Goal: Complete application form: Complete application form

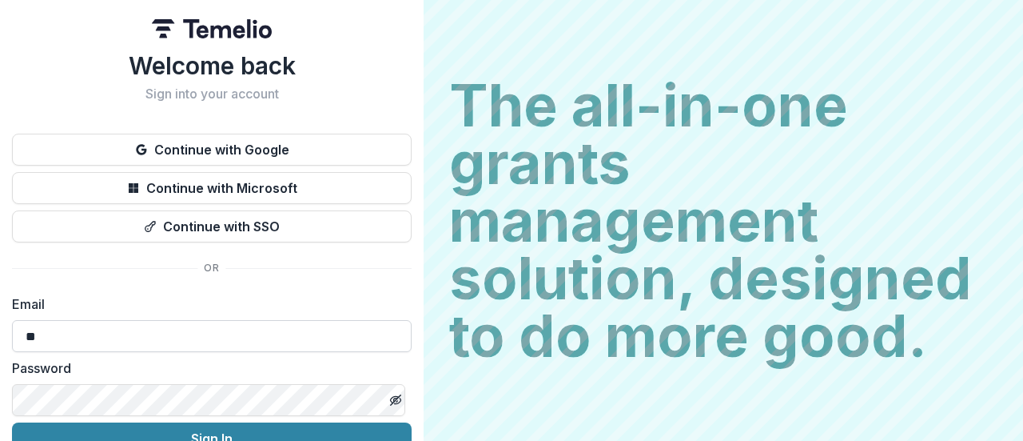
type input "**********"
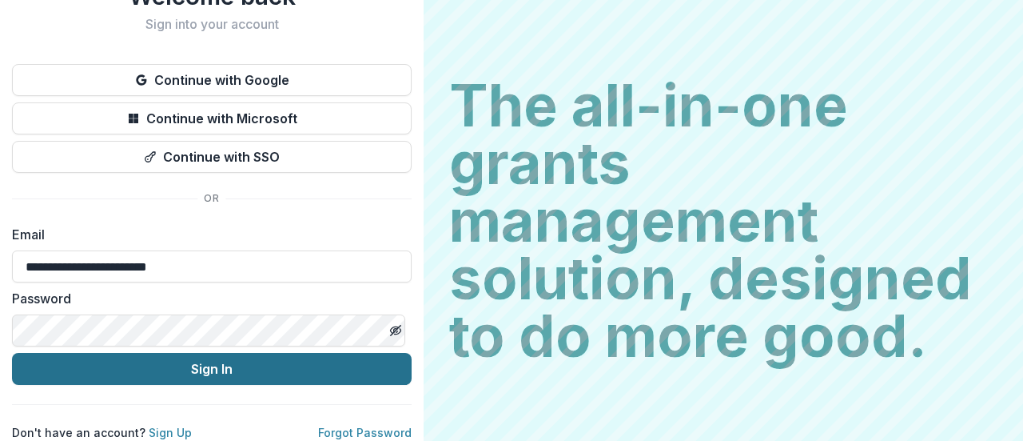
scroll to position [82, 0]
click at [226, 355] on button "Sign In" at bounding box center [212, 369] width 400 height 32
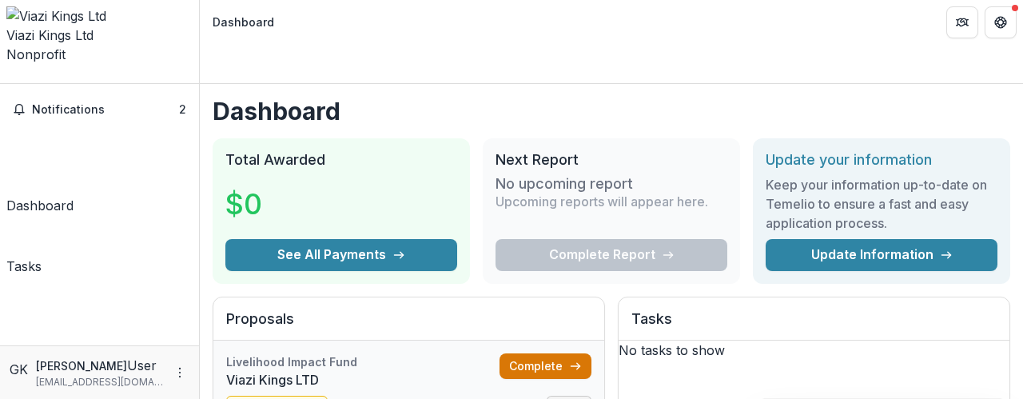
click at [516, 353] on link "Complete" at bounding box center [546, 366] width 92 height 26
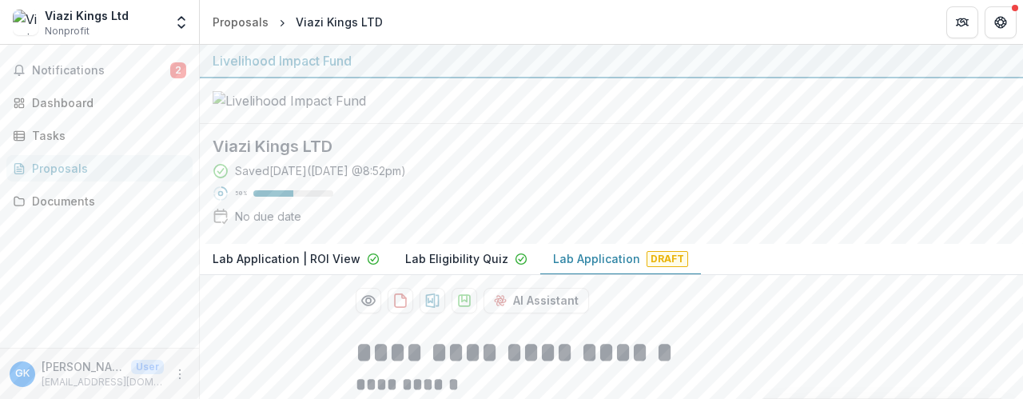
click at [86, 13] on div "Viazi Kings Ltd" at bounding box center [87, 15] width 84 height 17
click at [1004, 28] on icon "Get Help" at bounding box center [1001, 22] width 13 height 13
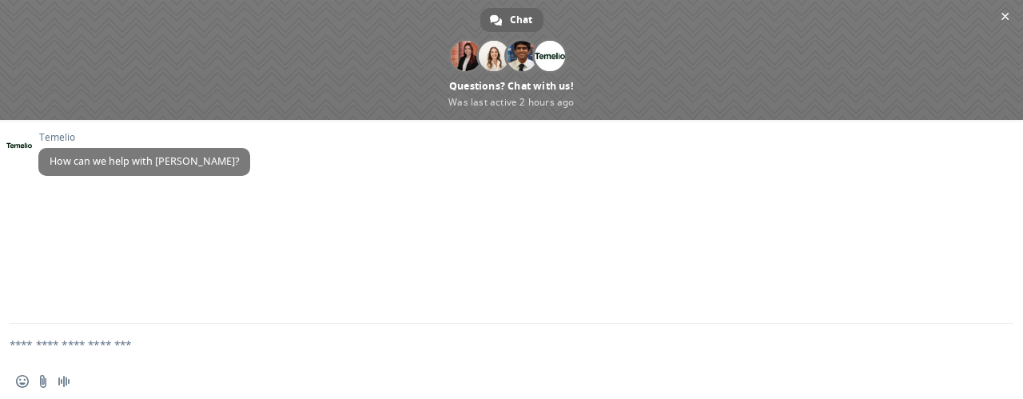
drag, startPoint x: 1007, startPoint y: 13, endPoint x: 947, endPoint y: 15, distance: 60.0
click at [1007, 13] on span "Close chat" at bounding box center [1006, 16] width 8 height 10
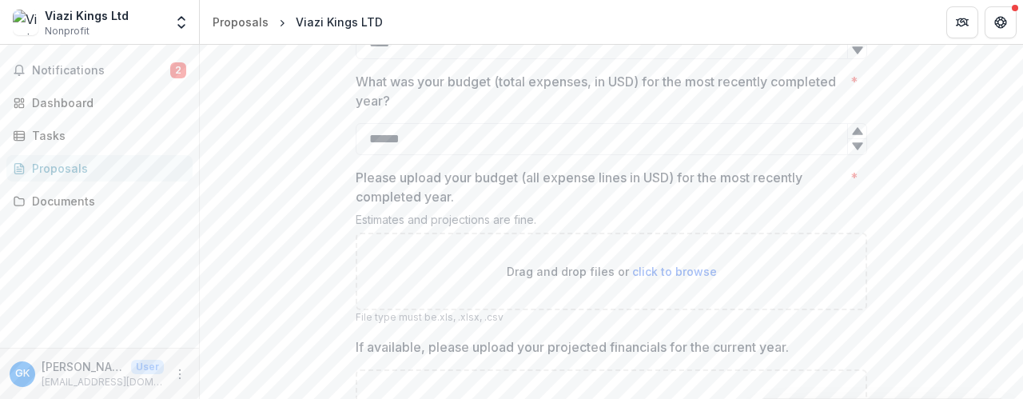
scroll to position [1679, 0]
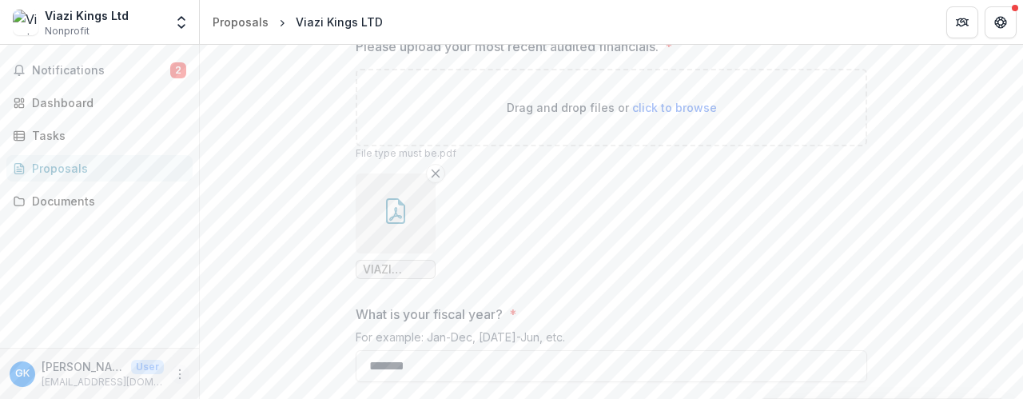
click at [173, 372] on button "More" at bounding box center [179, 374] width 19 height 19
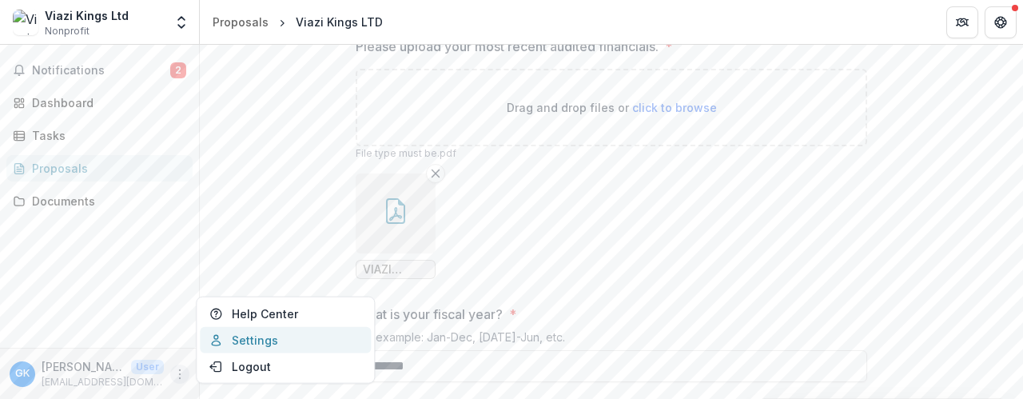
click at [229, 335] on link "Settings" at bounding box center [285, 340] width 171 height 26
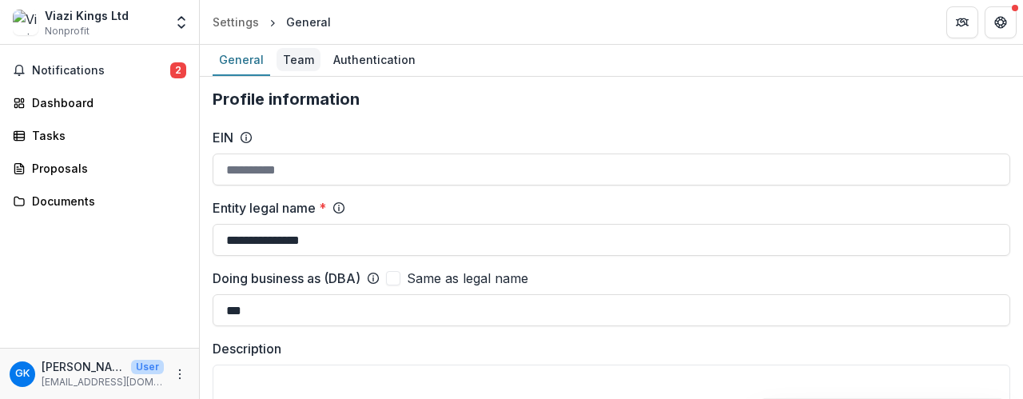
click at [293, 56] on div "Team" at bounding box center [299, 59] width 44 height 23
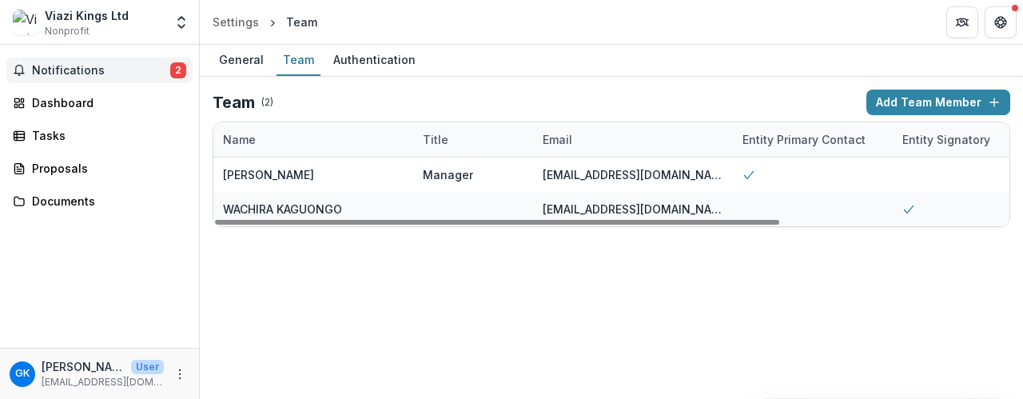
click at [132, 68] on span "Notifications" at bounding box center [101, 71] width 138 height 14
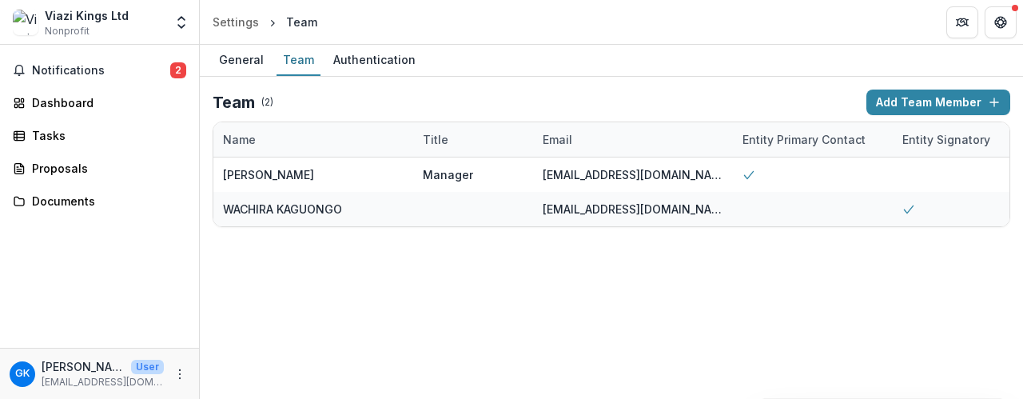
click at [681, 78] on div "Team ( 2 ) Add Team Member Name Title Email Entity Primary Contact Entity Signa…" at bounding box center [611, 158] width 823 height 163
click at [72, 72] on span "Notifications" at bounding box center [101, 71] width 138 height 14
click at [75, 96] on div "Dashboard" at bounding box center [106, 102] width 148 height 17
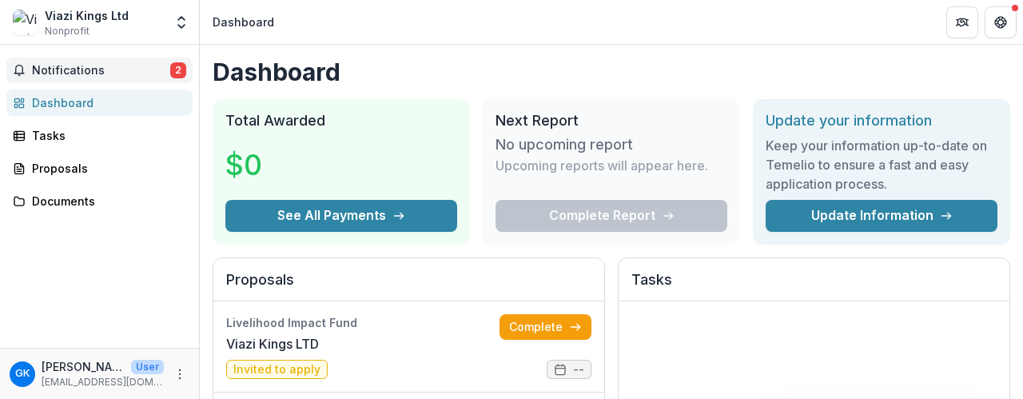
click at [78, 67] on span "Notifications" at bounding box center [101, 71] width 138 height 14
click at [448, 290] on h2 "Proposals" at bounding box center [408, 286] width 365 height 30
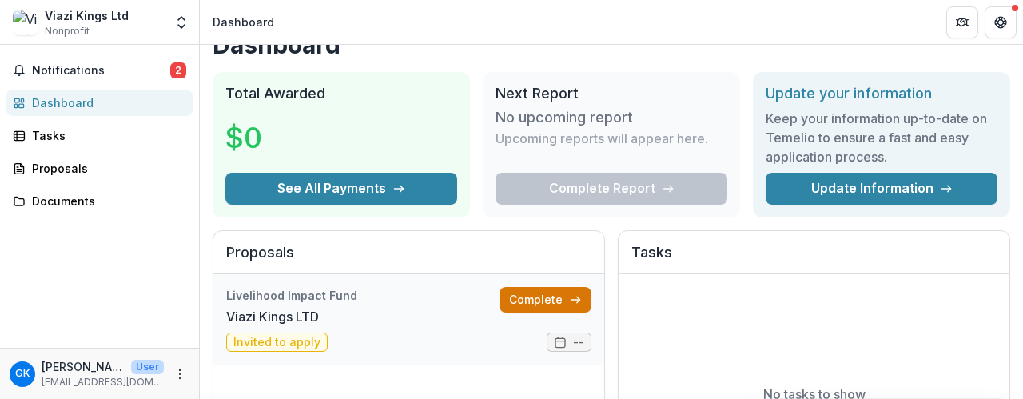
scroll to position [80, 0]
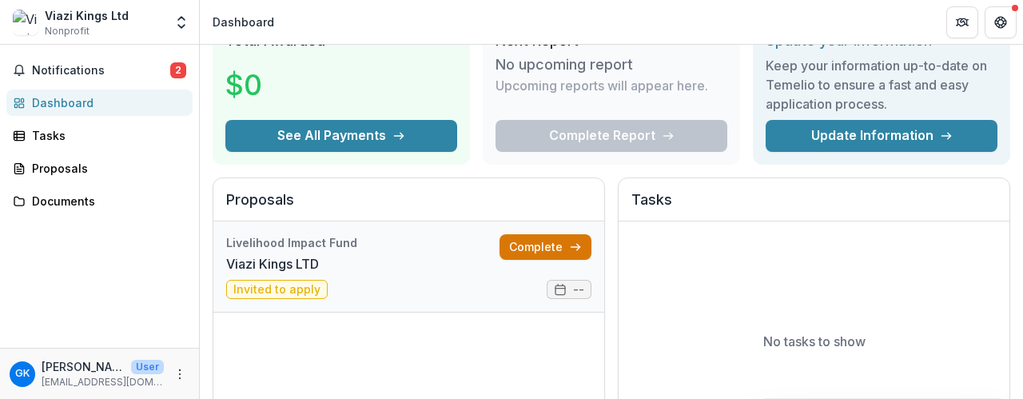
click at [523, 242] on link "Complete" at bounding box center [546, 247] width 92 height 26
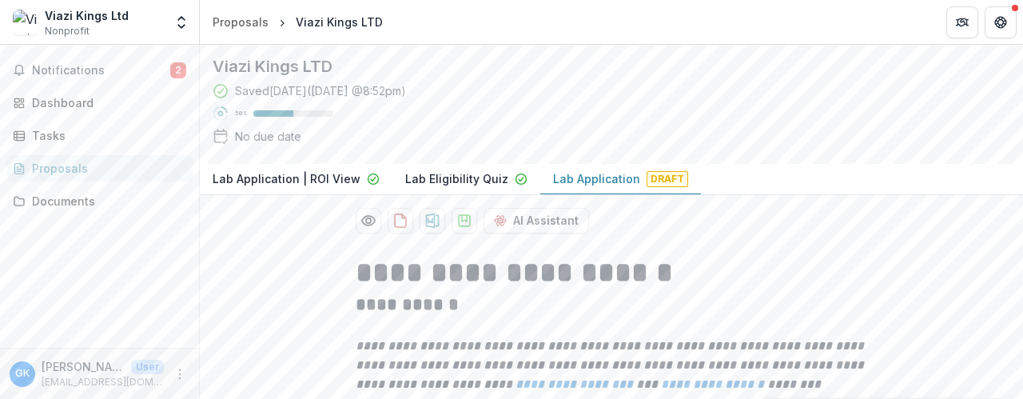
click at [424, 187] on p "Lab Eligibility Quiz" at bounding box center [456, 178] width 103 height 17
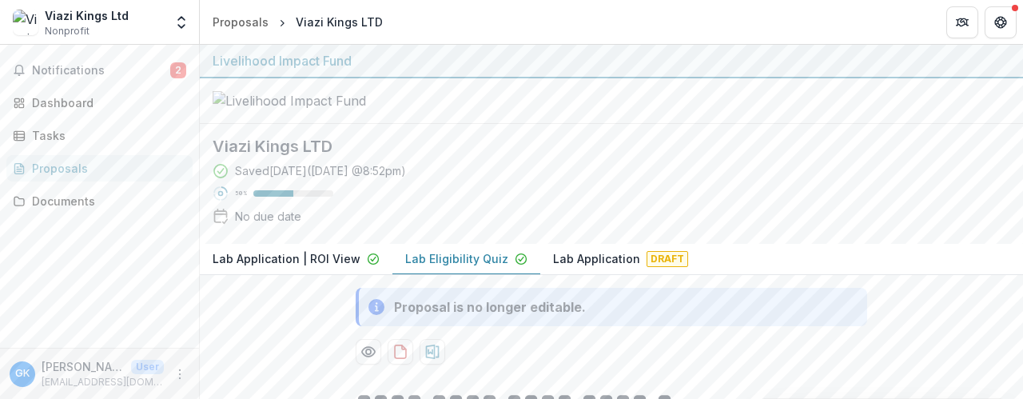
click at [587, 267] on p "Lab Application" at bounding box center [596, 258] width 87 height 17
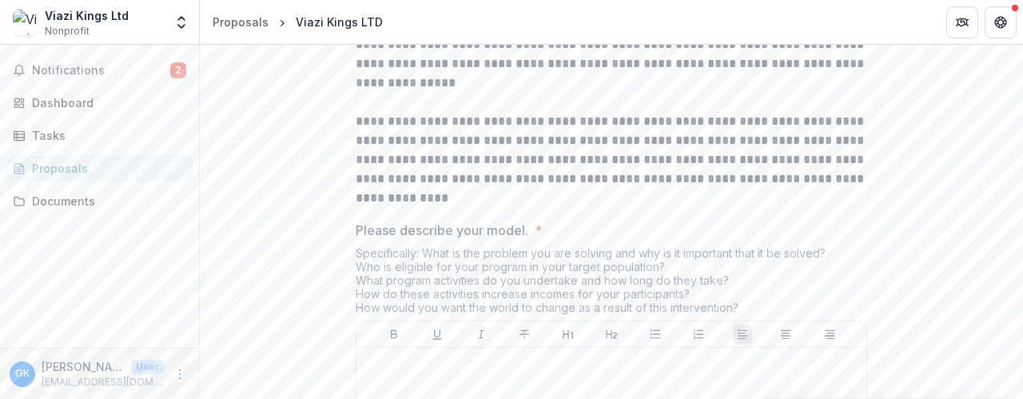
scroll to position [2638, 0]
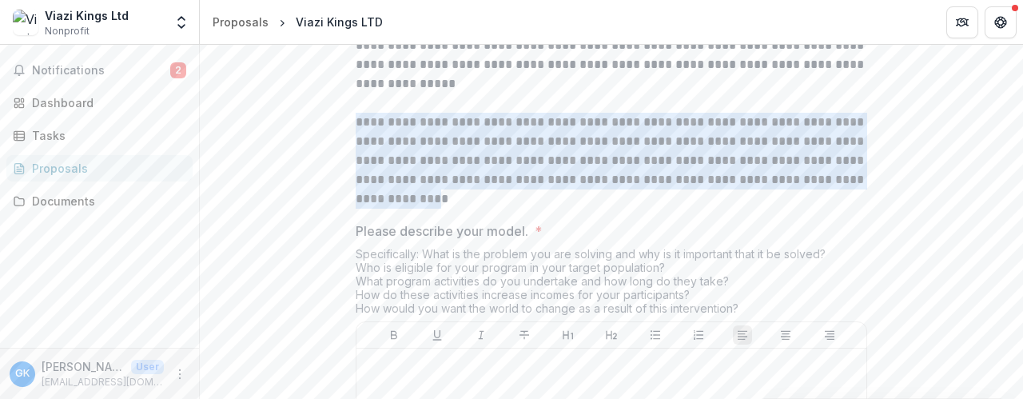
drag, startPoint x: 479, startPoint y: 223, endPoint x: 354, endPoint y: 154, distance: 142.4
click at [356, 154] on p "**********" at bounding box center [612, 161] width 512 height 96
click at [751, 177] on p "**********" at bounding box center [612, 161] width 512 height 96
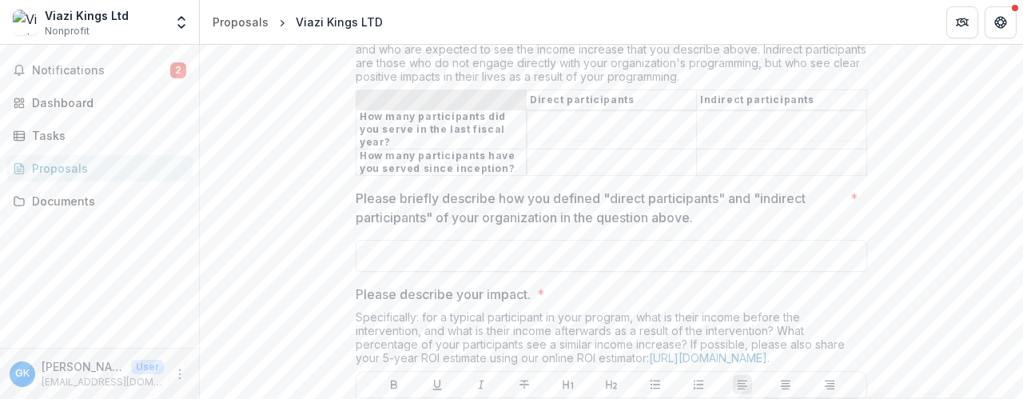
scroll to position [3518, 0]
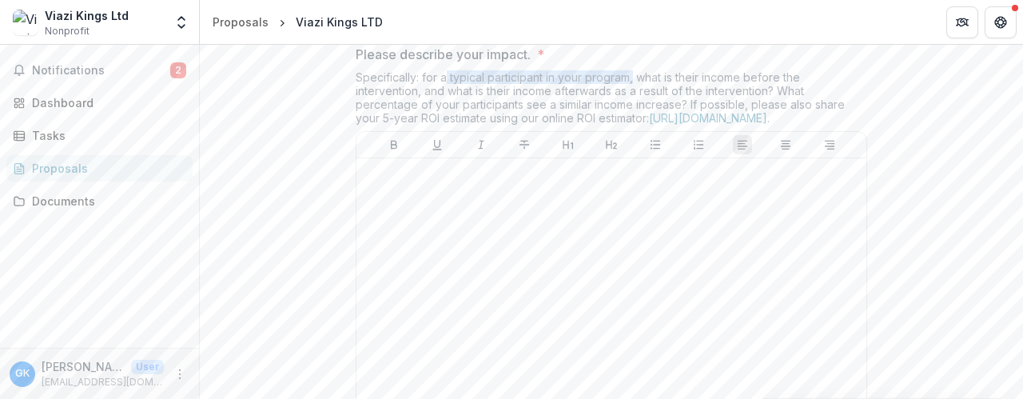
drag, startPoint x: 633, startPoint y: 90, endPoint x: 459, endPoint y: 90, distance: 174.3
click at [443, 97] on div "Specifically: for a typical participant in your program, what is their income b…" at bounding box center [612, 100] width 512 height 61
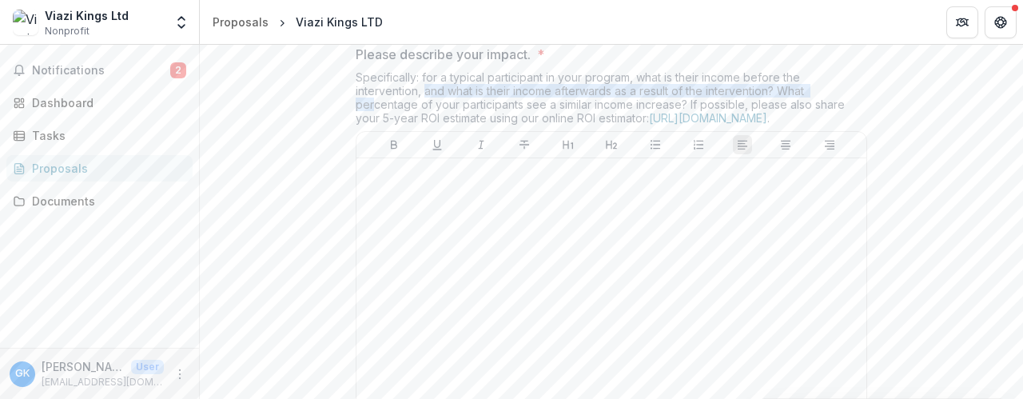
drag, startPoint x: 421, startPoint y: 105, endPoint x: 373, endPoint y: 111, distance: 48.4
click at [373, 111] on div "Specifically: for a typical participant in your program, what is their income b…" at bounding box center [612, 100] width 512 height 61
click at [656, 122] on div "Specifically: for a typical participant in your program, what is their income b…" at bounding box center [612, 100] width 512 height 61
drag, startPoint x: 619, startPoint y: 103, endPoint x: 771, endPoint y: 106, distance: 151.9
click at [771, 106] on div "Specifically: for a typical participant in your program, what is their income b…" at bounding box center [612, 100] width 512 height 61
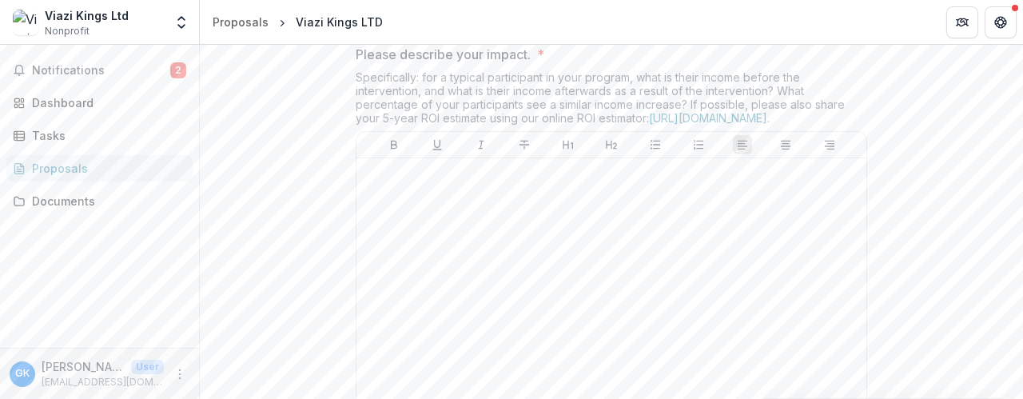
click at [719, 118] on div "Specifically: for a typical participant in your program, what is their income b…" at bounding box center [612, 100] width 512 height 61
drag, startPoint x: 481, startPoint y: 100, endPoint x: 771, endPoint y: 101, distance: 289.4
click at [771, 101] on div "Specifically: for a typical participant in your program, what is their income b…" at bounding box center [612, 100] width 512 height 61
click at [588, 130] on div "Specifically: for a typical participant in your program, what is their income b…" at bounding box center [612, 100] width 512 height 61
drag, startPoint x: 684, startPoint y: 117, endPoint x: 341, endPoint y: 109, distance: 343.9
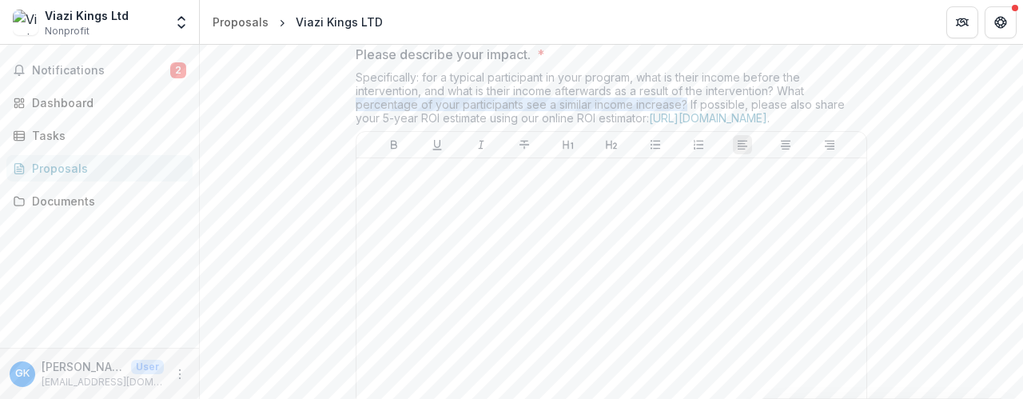
click at [693, 122] on div "Specifically: for a typical participant in your program, what is their income b…" at bounding box center [612, 100] width 512 height 61
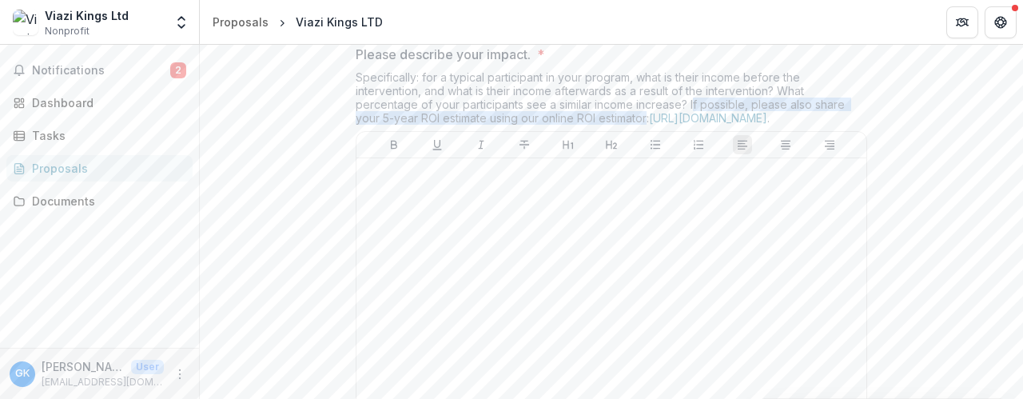
drag, startPoint x: 704, startPoint y: 119, endPoint x: 646, endPoint y: 137, distance: 61.0
click at [646, 131] on div "Specifically: for a typical participant in your program, what is their income b…" at bounding box center [612, 100] width 512 height 61
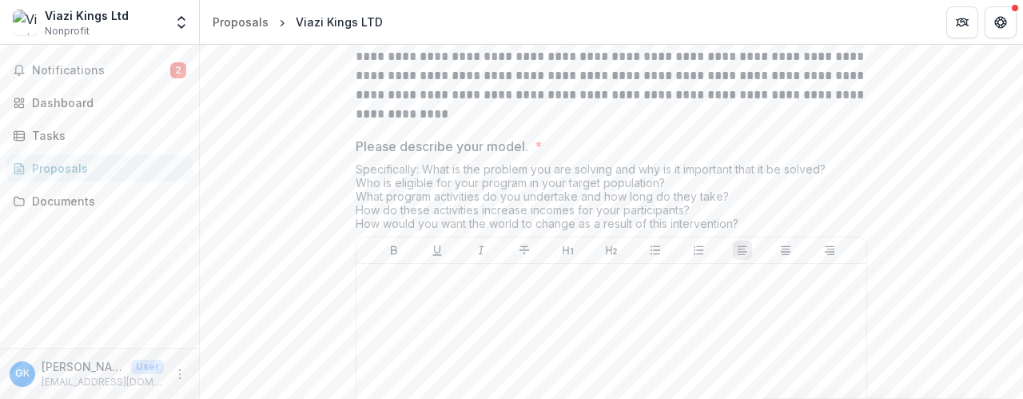
scroll to position [2478, 0]
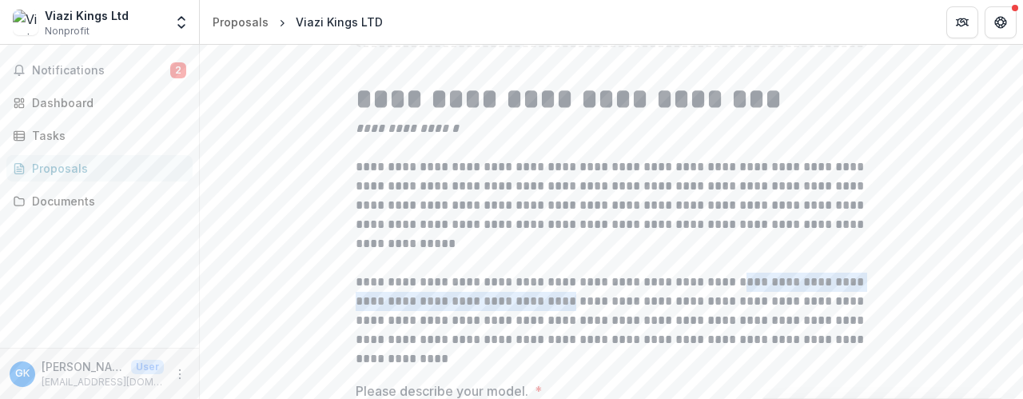
drag, startPoint x: 726, startPoint y: 314, endPoint x: 548, endPoint y: 337, distance: 179.7
click at [548, 337] on p "**********" at bounding box center [612, 321] width 512 height 96
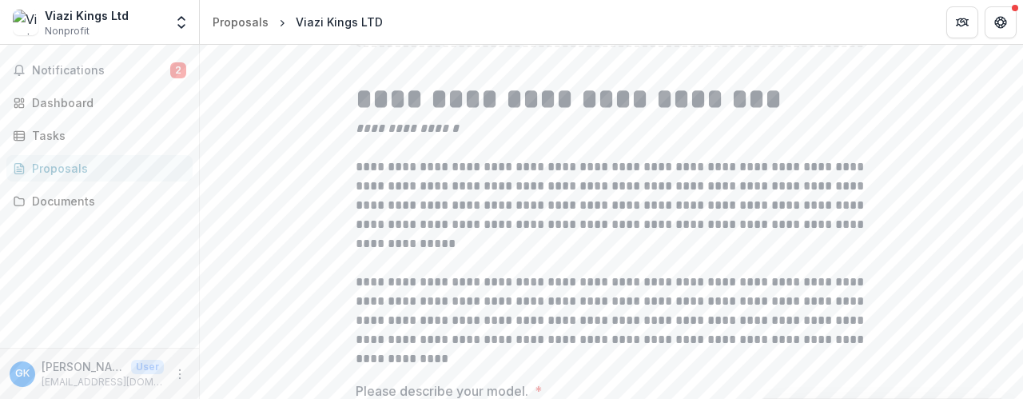
drag, startPoint x: 993, startPoint y: 339, endPoint x: 964, endPoint y: 331, distance: 29.9
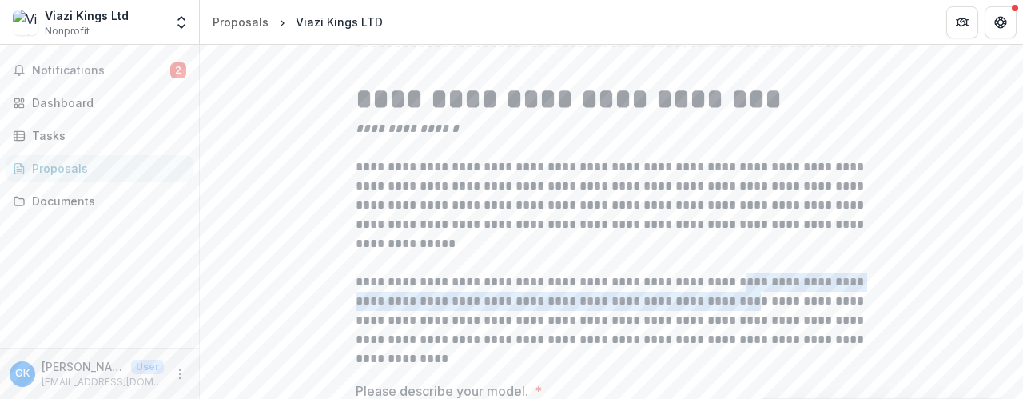
drag, startPoint x: 728, startPoint y: 313, endPoint x: 718, endPoint y: 327, distance: 17.3
click at [718, 327] on p "**********" at bounding box center [612, 321] width 512 height 96
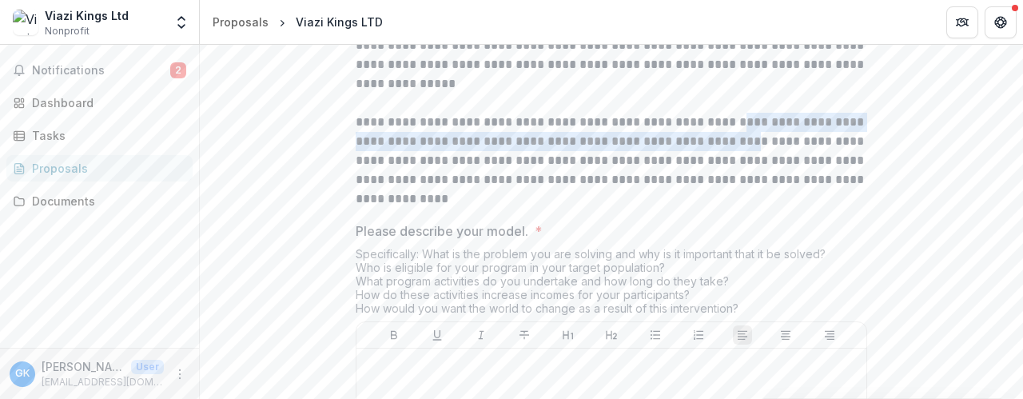
scroll to position [2718, 0]
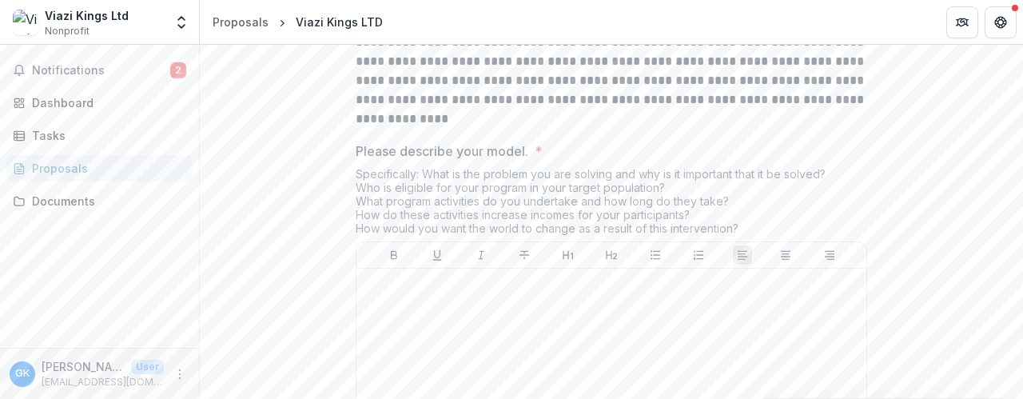
click at [823, 199] on div "Specifically: What is the problem you are solving and why is it important that …" at bounding box center [612, 204] width 512 height 74
click at [828, 203] on div "Specifically: What is the problem you are solving and why is it important that …" at bounding box center [612, 204] width 512 height 74
click at [655, 221] on div "Specifically: What is the problem you are solving and why is it important that …" at bounding box center [612, 204] width 512 height 74
click at [664, 221] on div "Specifically: What is the problem you are solving and why is it important that …" at bounding box center [612, 204] width 512 height 74
click at [836, 201] on div "Specifically: What is the problem you are solving and why is it important that …" at bounding box center [612, 204] width 512 height 74
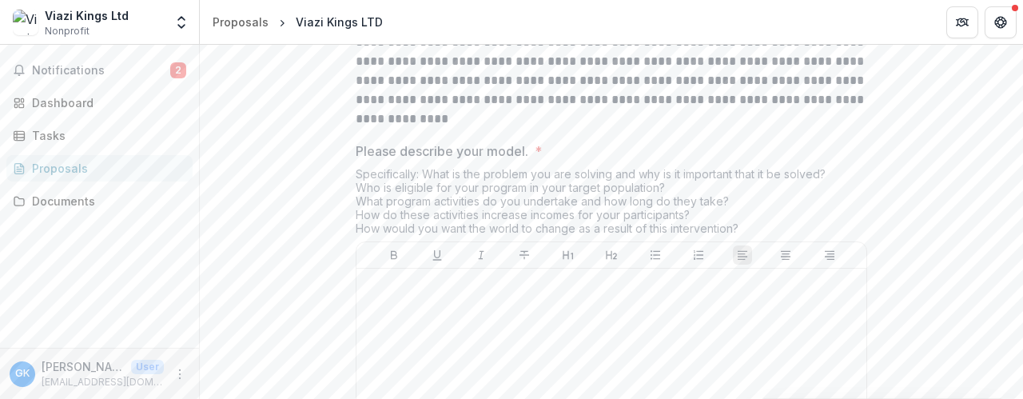
click at [831, 207] on div "Specifically: What is the problem you are solving and why is it important that …" at bounding box center [612, 204] width 512 height 74
click at [668, 219] on div "Specifically: What is the problem you are solving and why is it important that …" at bounding box center [612, 204] width 512 height 74
click at [660, 216] on div "Specifically: What is the problem you are solving and why is it important that …" at bounding box center [612, 204] width 512 height 74
click at [670, 129] on p "**********" at bounding box center [612, 81] width 512 height 96
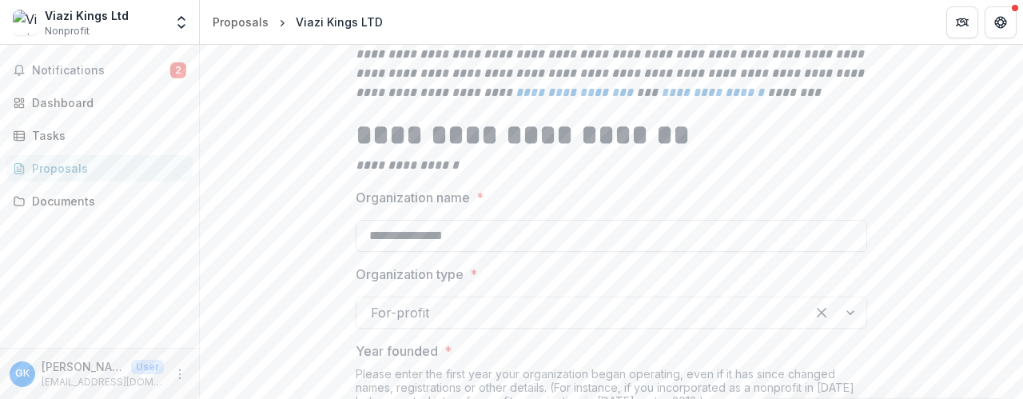
scroll to position [0, 0]
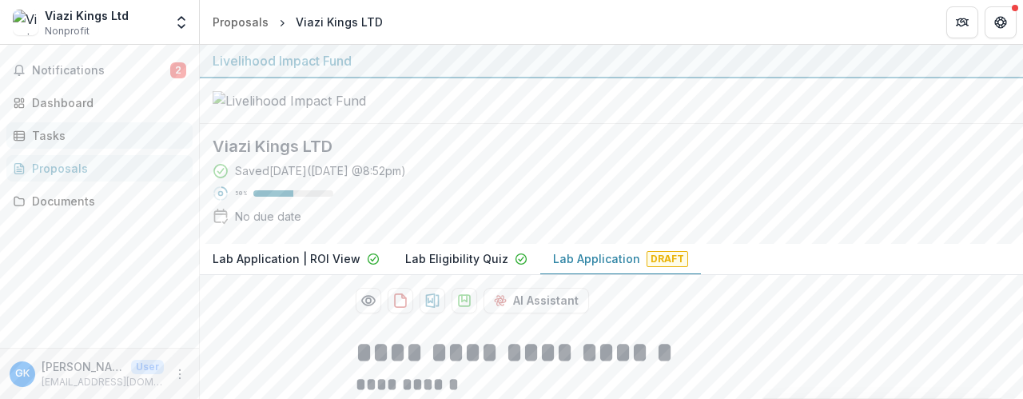
click at [38, 137] on div "Tasks" at bounding box center [106, 135] width 148 height 17
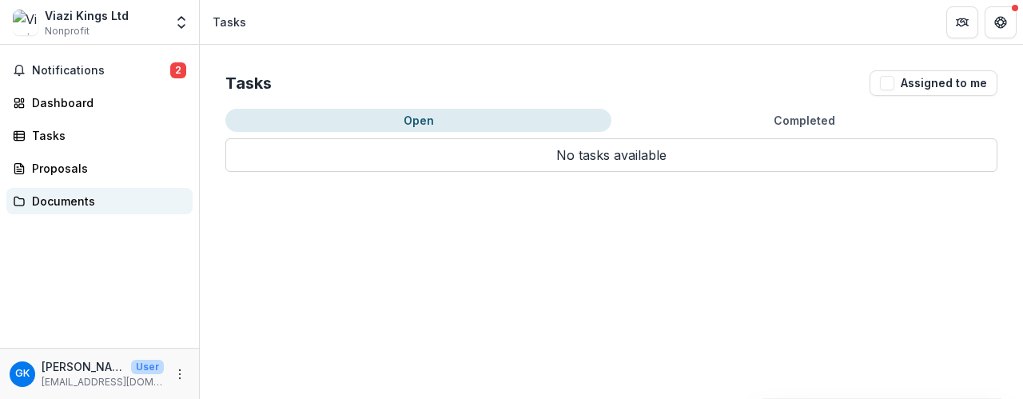
click at [70, 205] on div "Documents" at bounding box center [106, 201] width 148 height 17
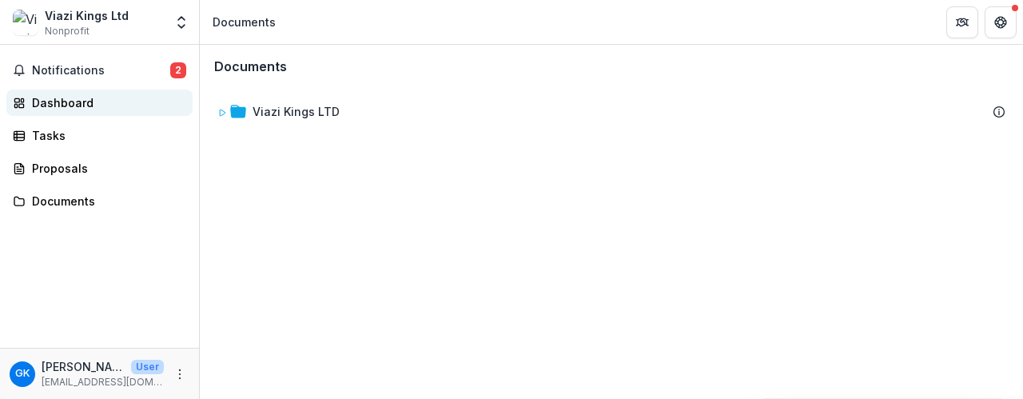
click at [78, 110] on div "Dashboard" at bounding box center [106, 102] width 148 height 17
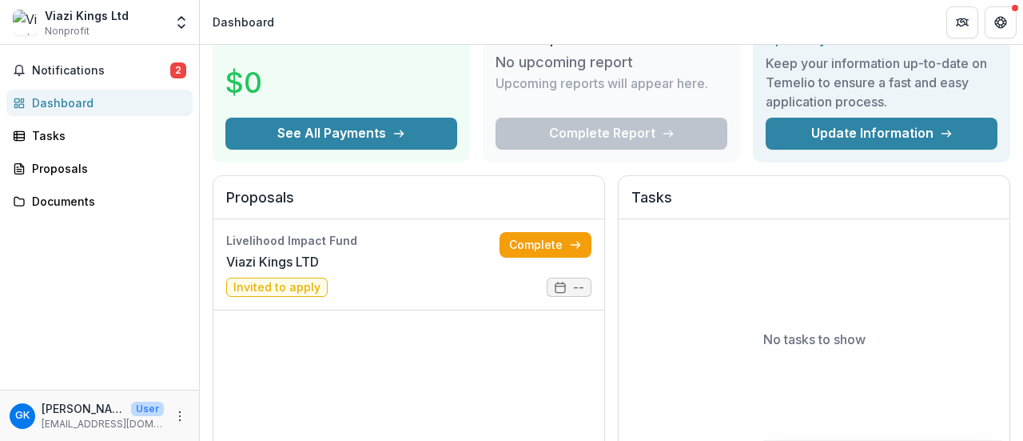
scroll to position [80, 0]
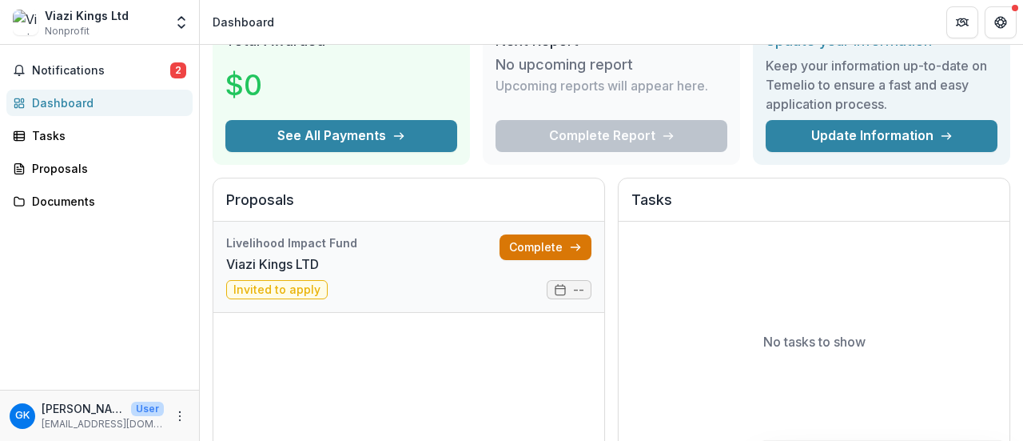
click at [537, 240] on link "Complete" at bounding box center [546, 247] width 92 height 26
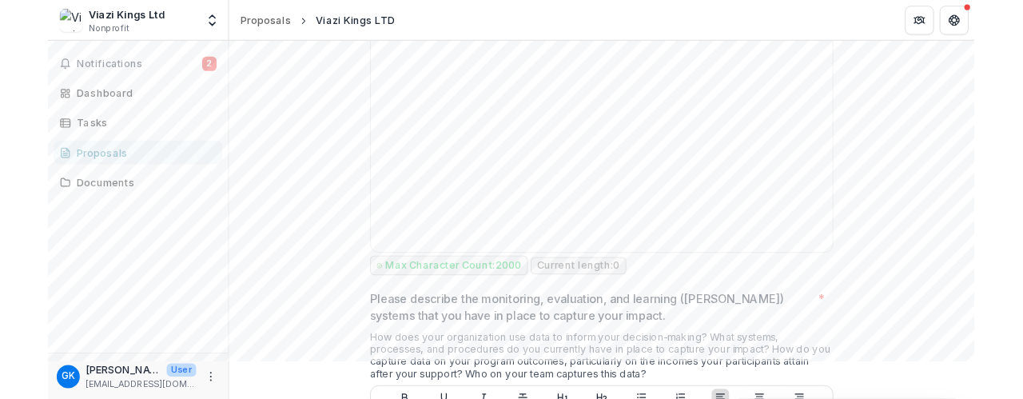
scroll to position [3411, 0]
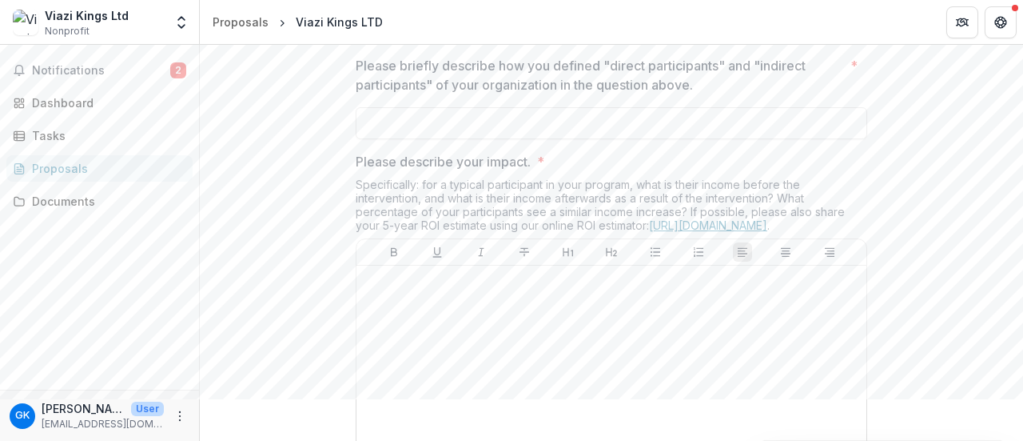
click at [649, 232] on link "[URL][DOMAIN_NAME]" at bounding box center [708, 225] width 118 height 14
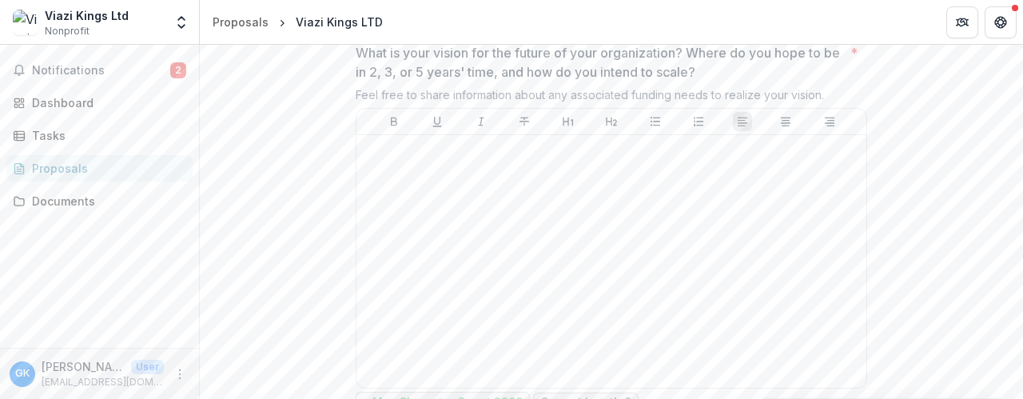
scroll to position [4904, 0]
click at [457, 221] on div at bounding box center [611, 261] width 497 height 240
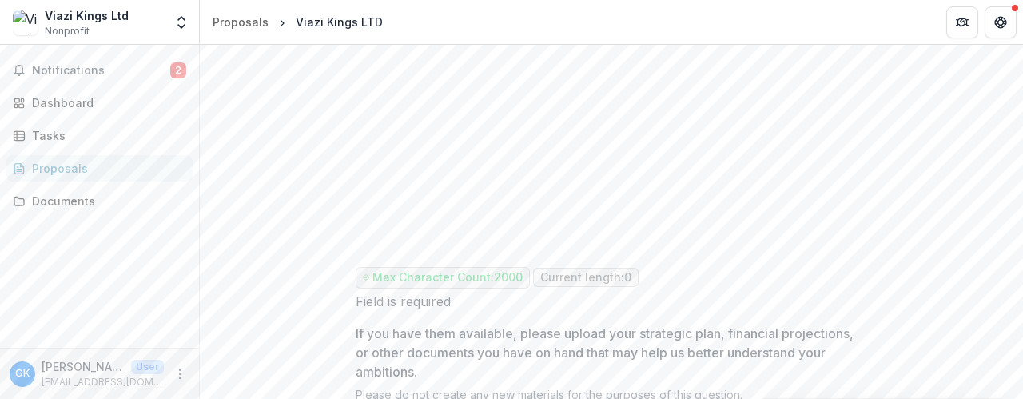
scroll to position [5027, 0]
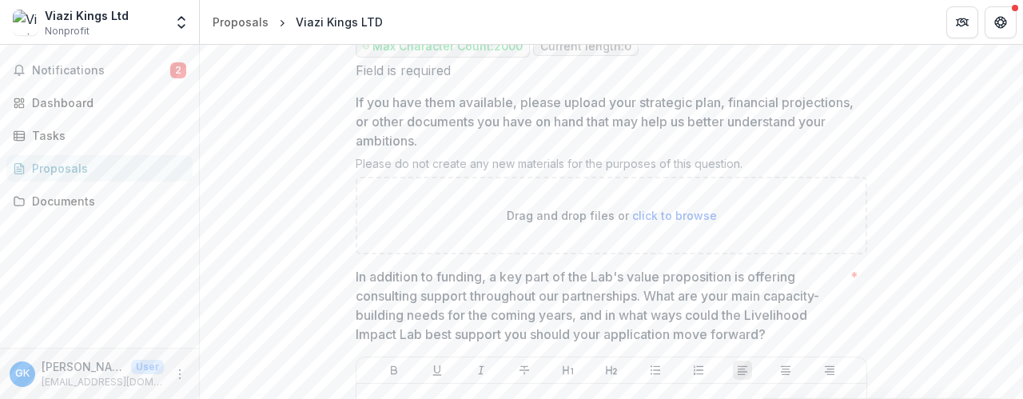
scroll to position [5258, 0]
click at [558, 130] on p "If you have them available, please upload your strategic plan, financial projec…" at bounding box center [607, 121] width 502 height 58
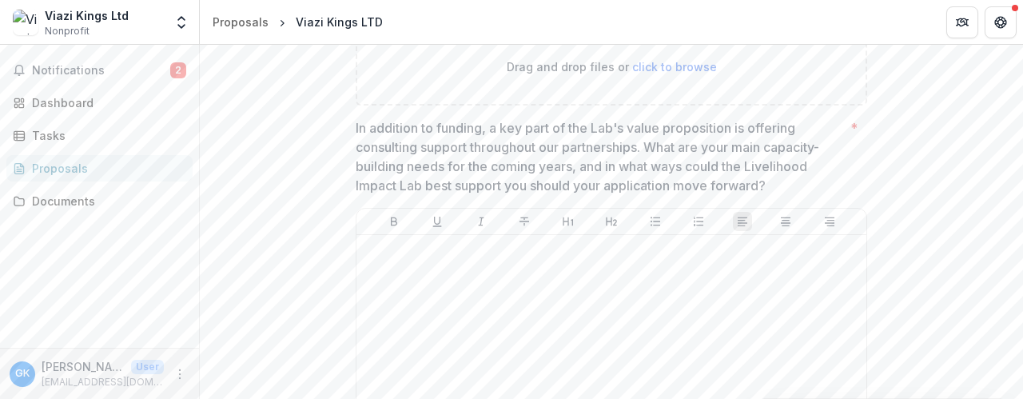
scroll to position [5418, 0]
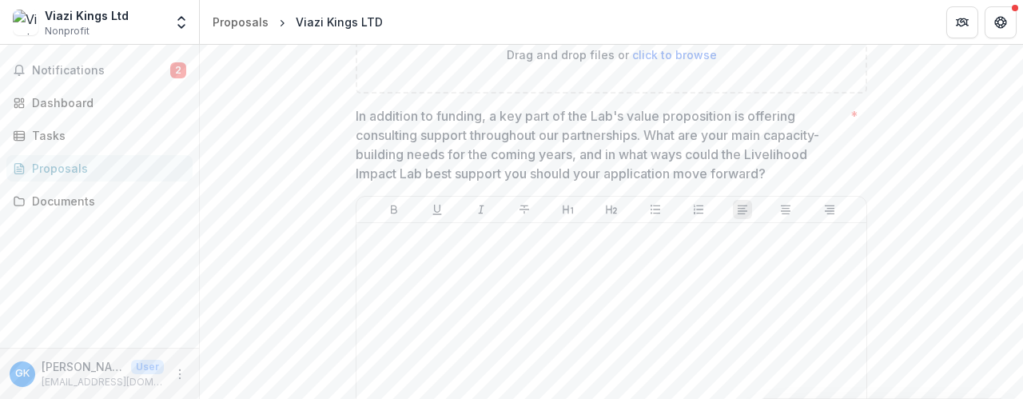
click at [576, 168] on p "In addition to funding, a key part of the Lab's value proposition is offering c…" at bounding box center [600, 144] width 488 height 77
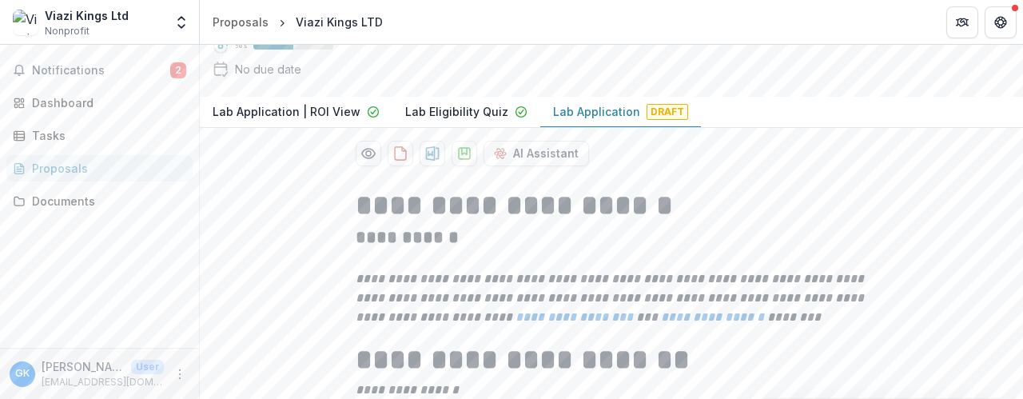
scroll to position [0, 0]
